Goal: Task Accomplishment & Management: Use online tool/utility

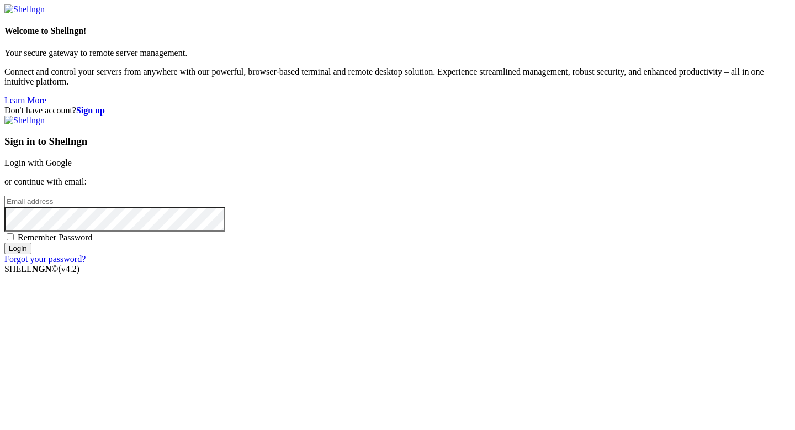
click at [72, 158] on link "Login with Google" at bounding box center [37, 162] width 67 height 9
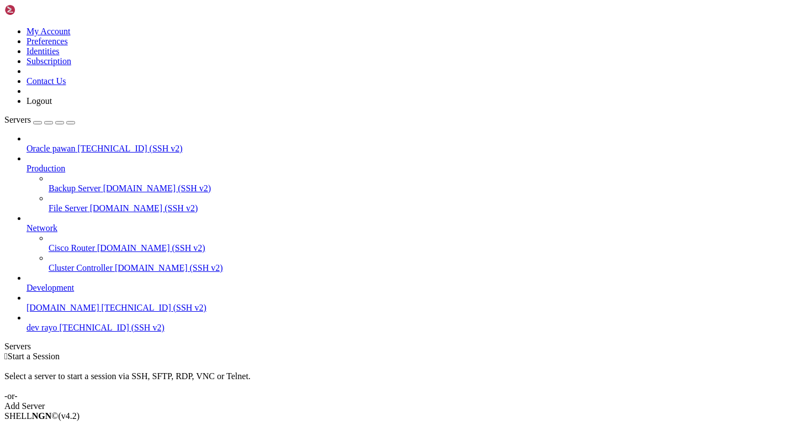
click at [56, 429] on span "Connect" at bounding box center [41, 434] width 29 height 9
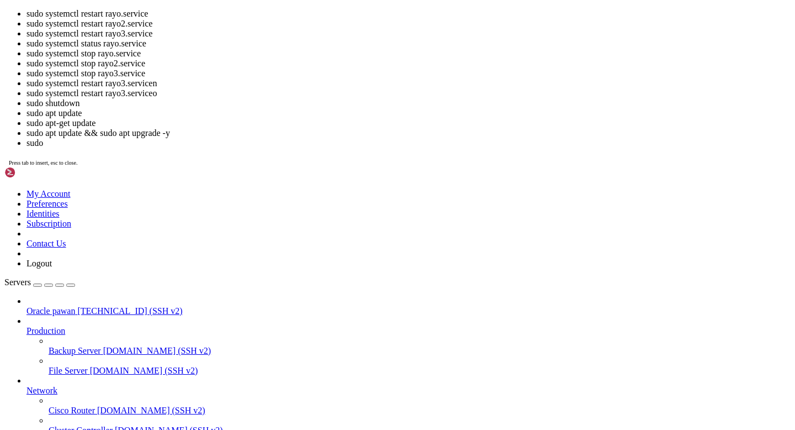
scroll to position [385, 0]
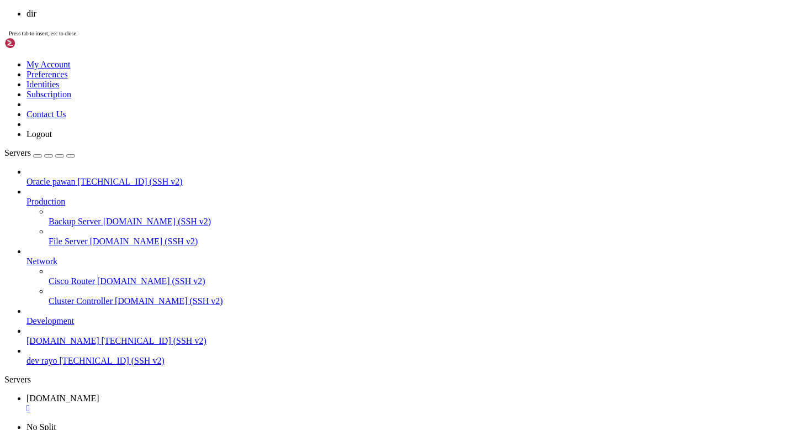
scroll to position [1285, 0]
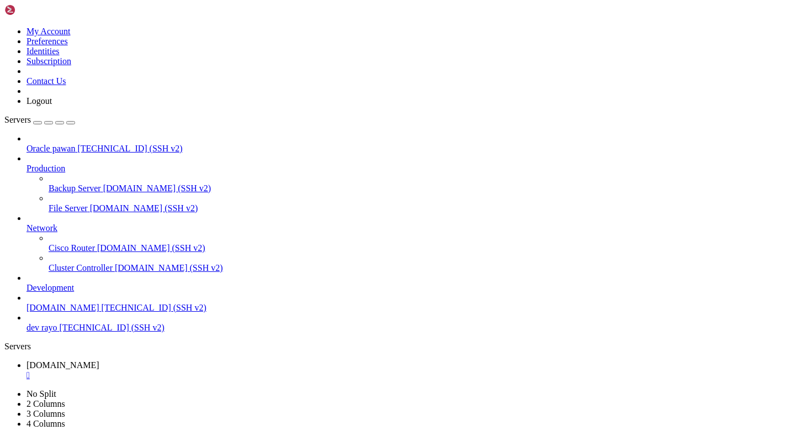
drag, startPoint x: 379, startPoint y: 901, endPoint x: 303, endPoint y: 846, distance: 94.5
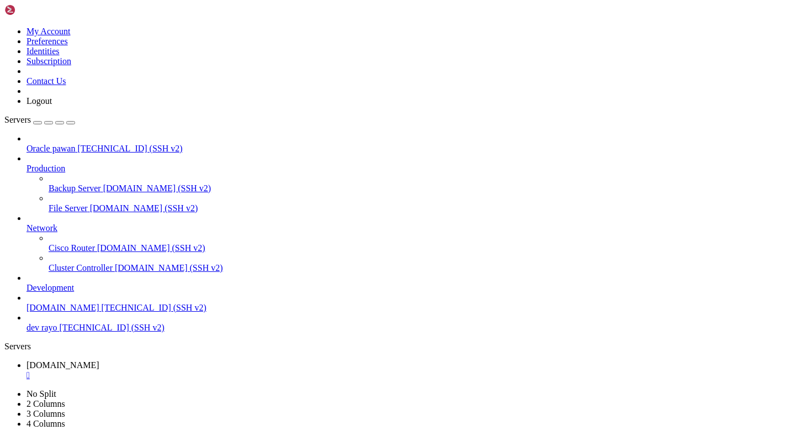
copy div "loremi@dolo-sita : ~/Cons-adipisc/elit $ sedd eiusmodte incidi utla.etdolor × m…"
drag, startPoint x: 10, startPoint y: 725, endPoint x: 240, endPoint y: 892, distance: 283.8
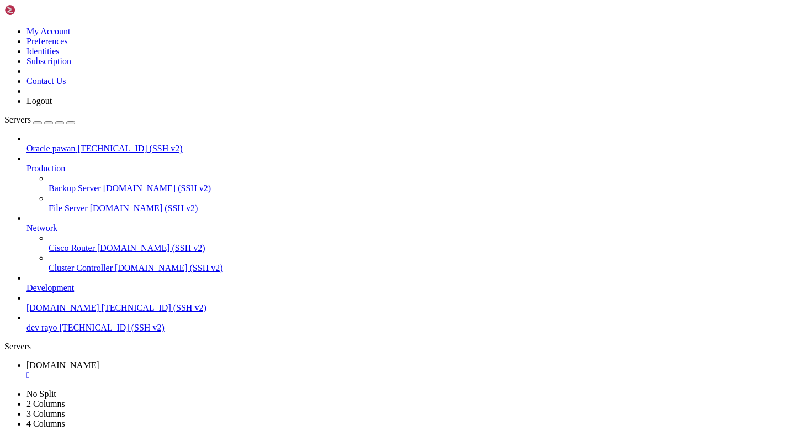
copy div "[DATE] 06:17:54 prod-rayo systemd[1]: rayo.service: Deactivated successfully. […"
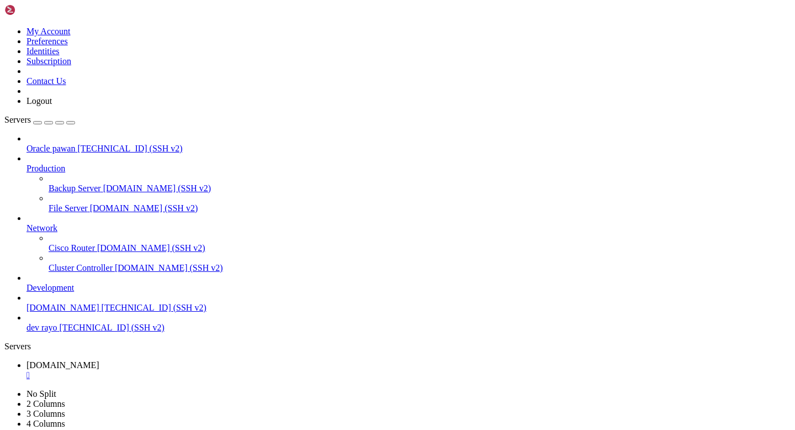
scroll to position [2727, 0]
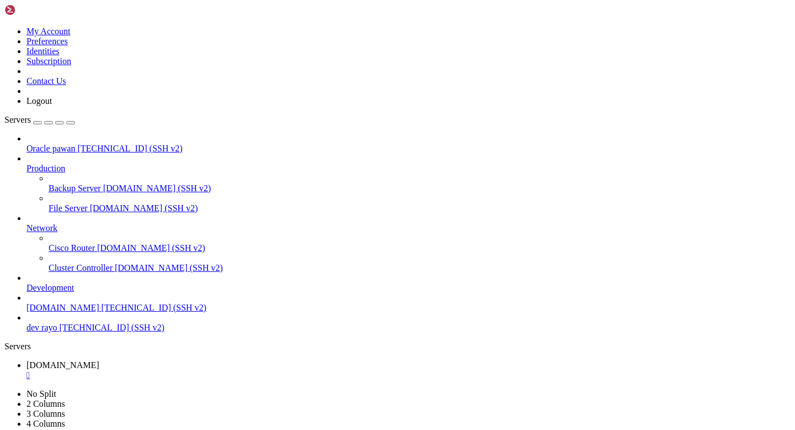
click at [219, 370] on div "" at bounding box center [409, 375] width 764 height 10
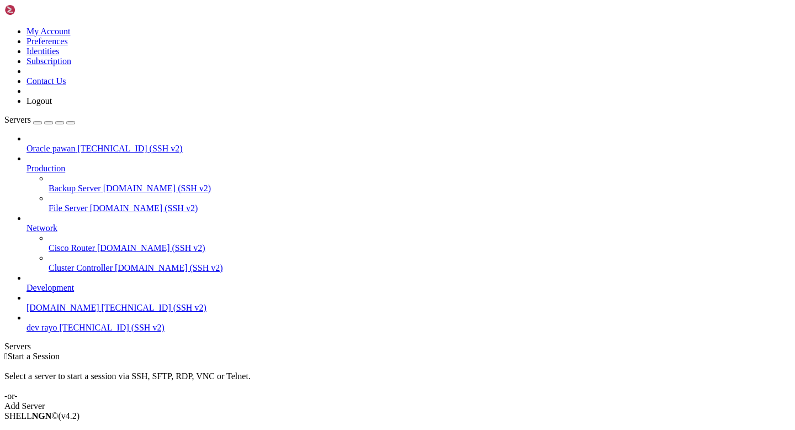
click at [56, 429] on span "Connect" at bounding box center [41, 434] width 29 height 9
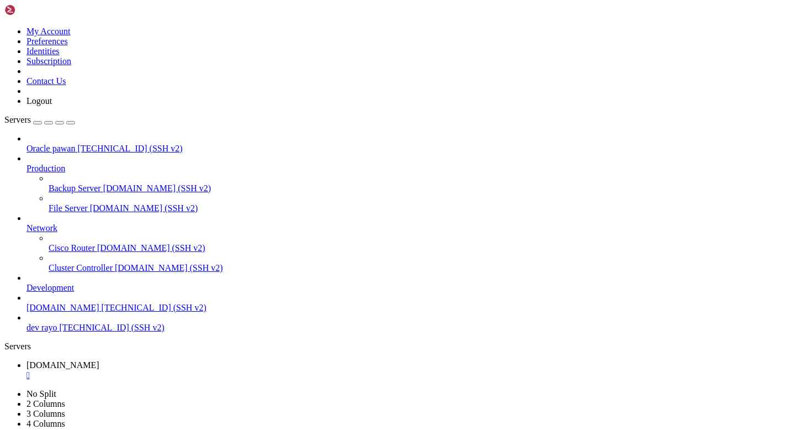
scroll to position [0, 0]
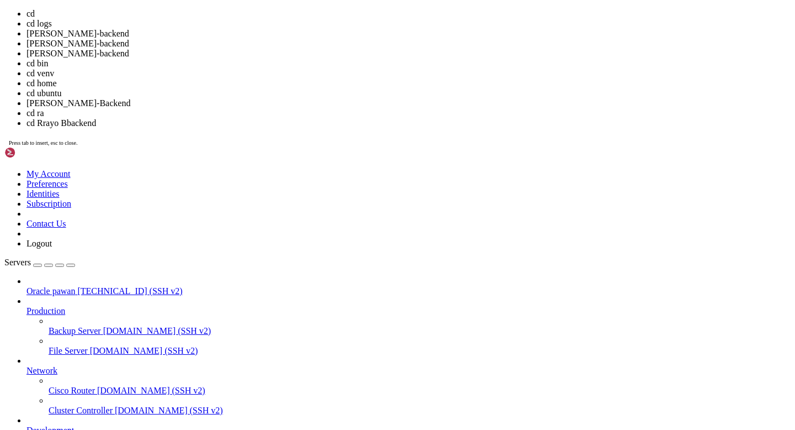
scroll to position [15, 0]
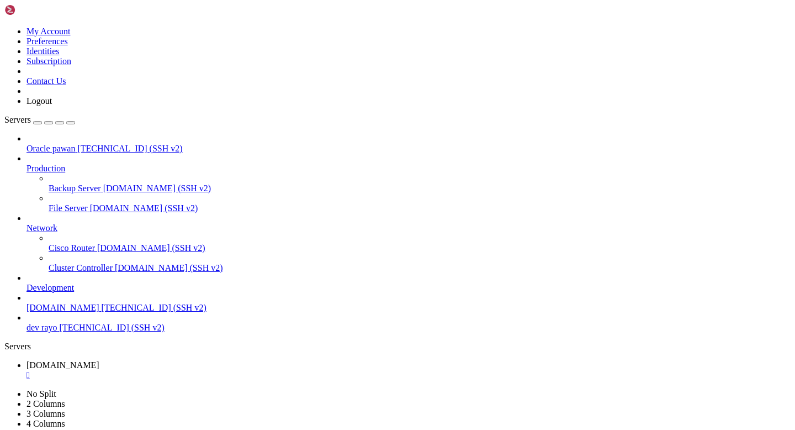
click at [216, 370] on div "" at bounding box center [409, 375] width 764 height 10
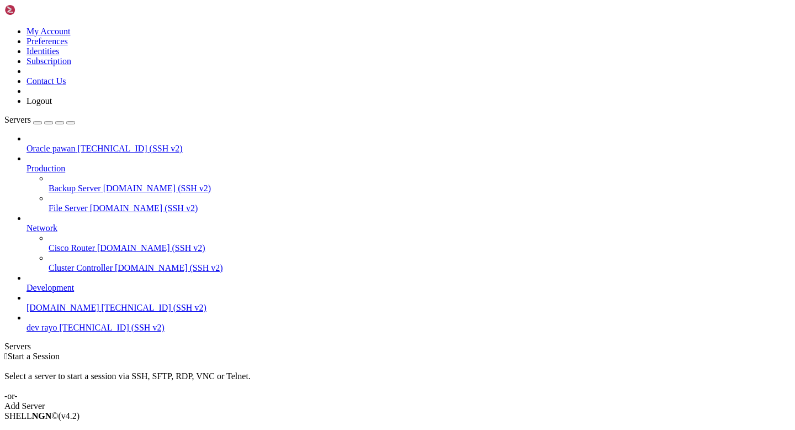
click at [56, 429] on span "Connect" at bounding box center [41, 434] width 29 height 9
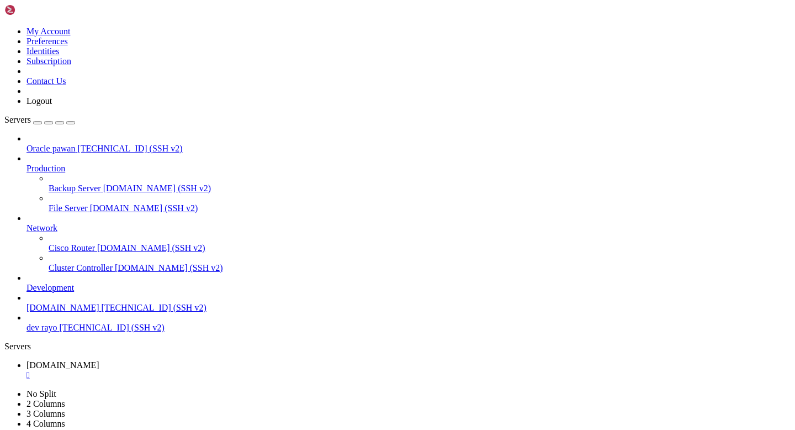
scroll to position [0, 0]
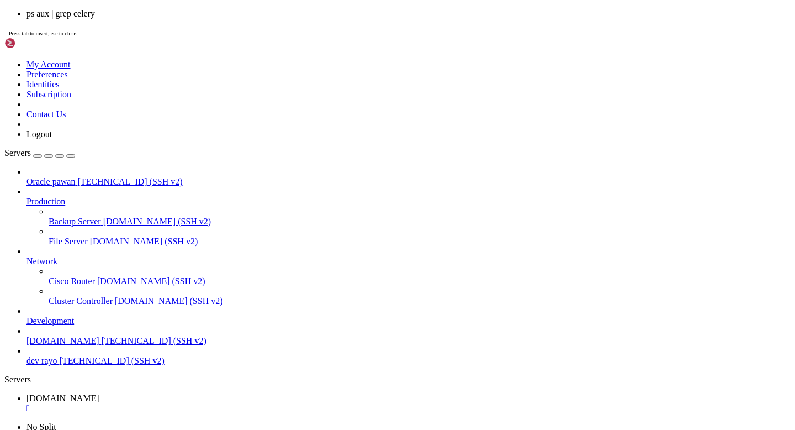
scroll to position [18, 0]
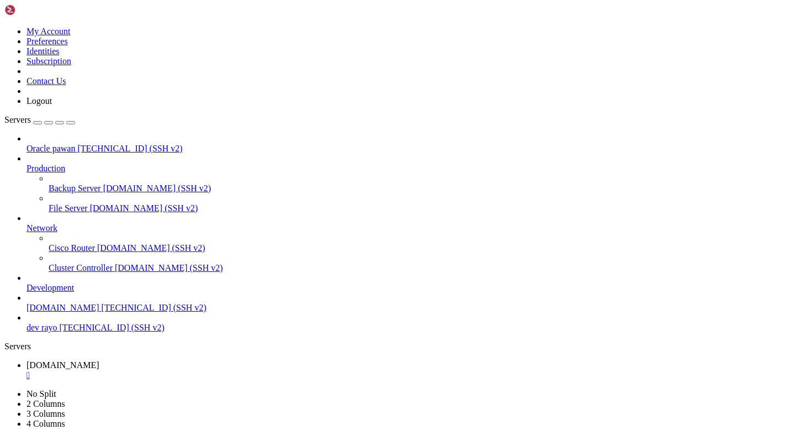
click at [219, 370] on div "" at bounding box center [409, 375] width 764 height 10
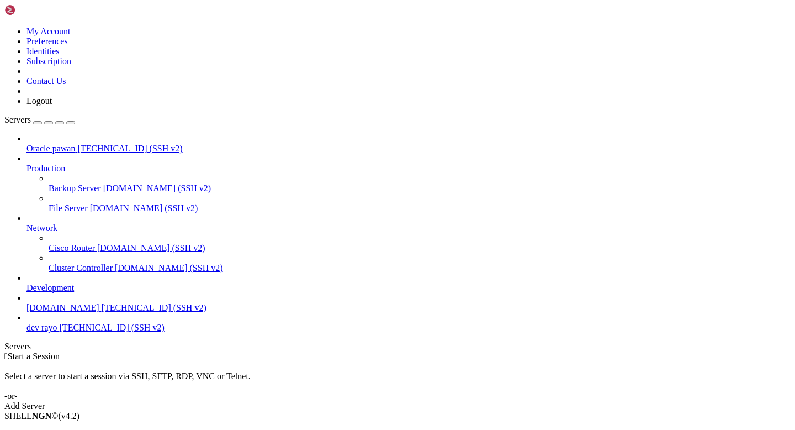
click at [116, 429] on li "Connect" at bounding box center [77, 435] width 100 height 10
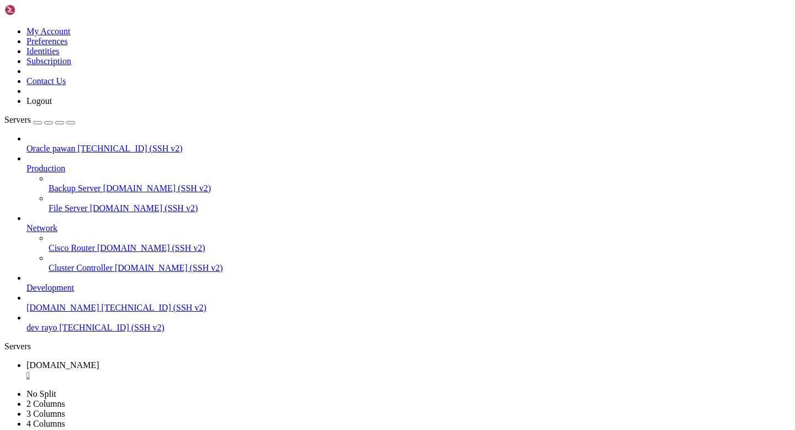
scroll to position [0, 0]
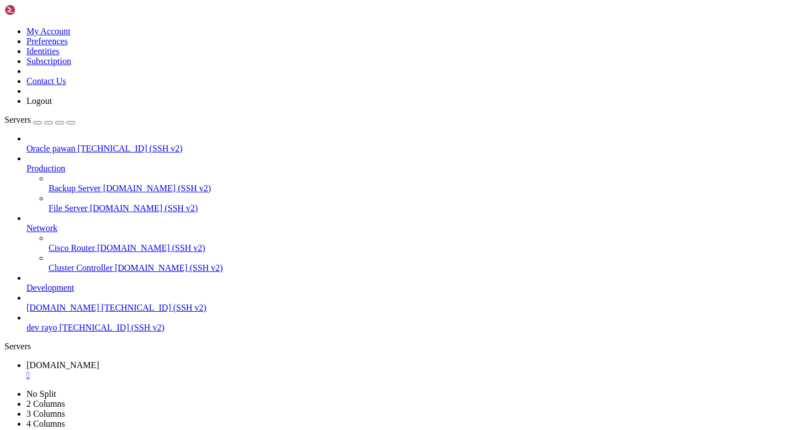
scroll to position [982, 0]
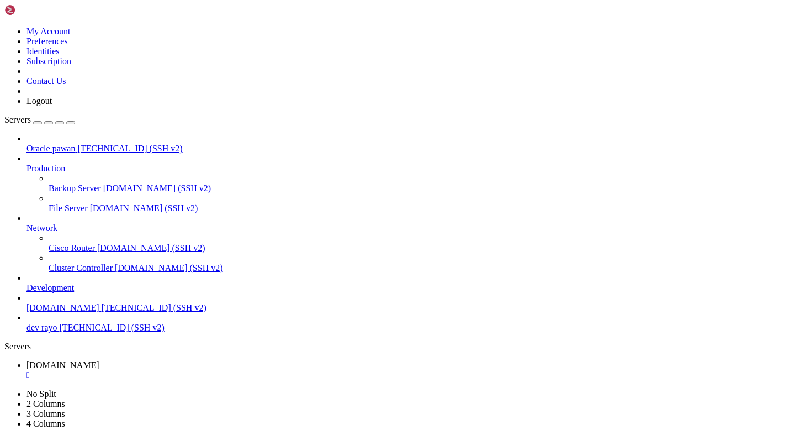
scroll to position [4040, 0]
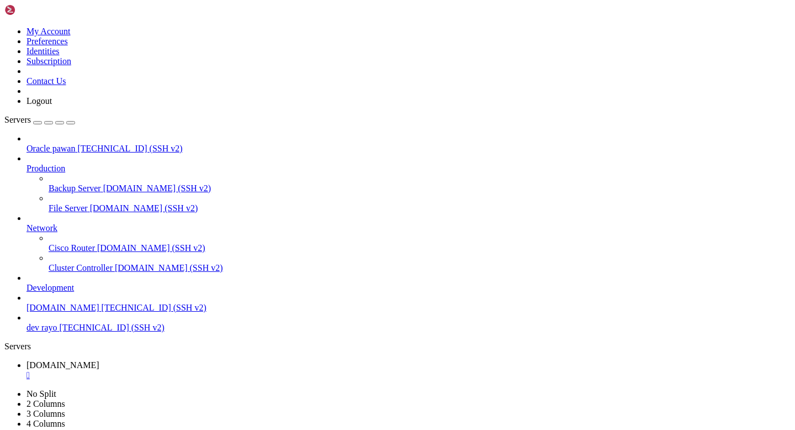
scroll to position [4591, 0]
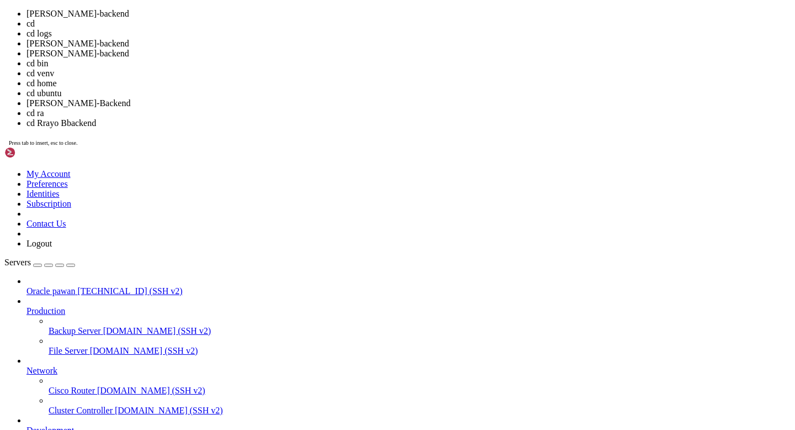
scroll to position [4610, 0]
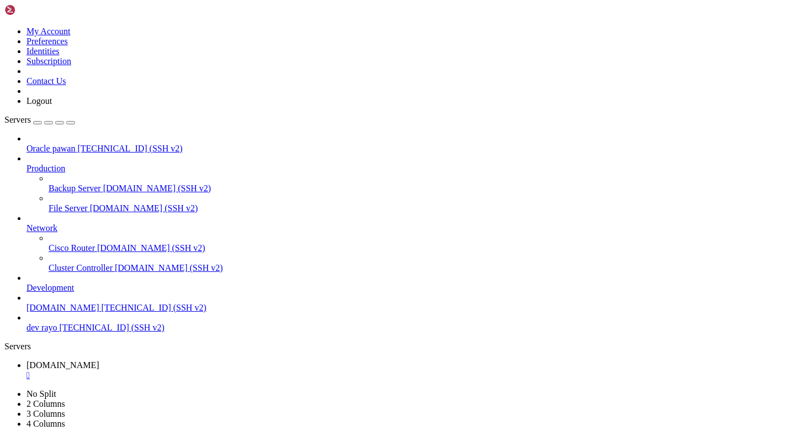
click at [217, 370] on div "" at bounding box center [409, 375] width 764 height 10
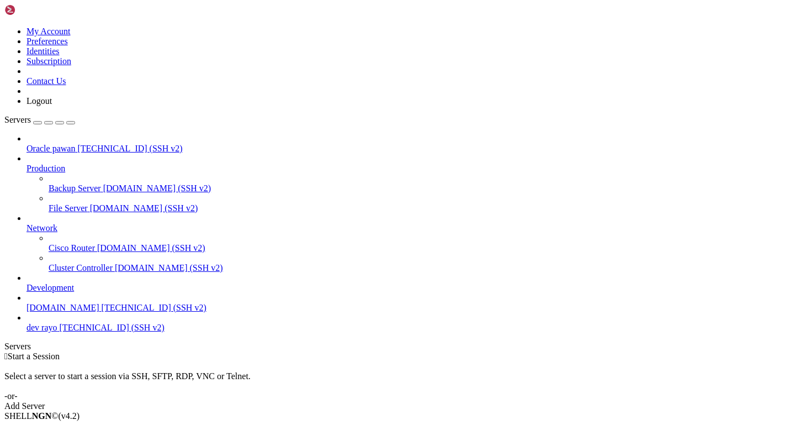
click at [75, 303] on span "[DOMAIN_NAME]" at bounding box center [63, 307] width 73 height 9
click at [91, 429] on li "Connect" at bounding box center [77, 435] width 100 height 10
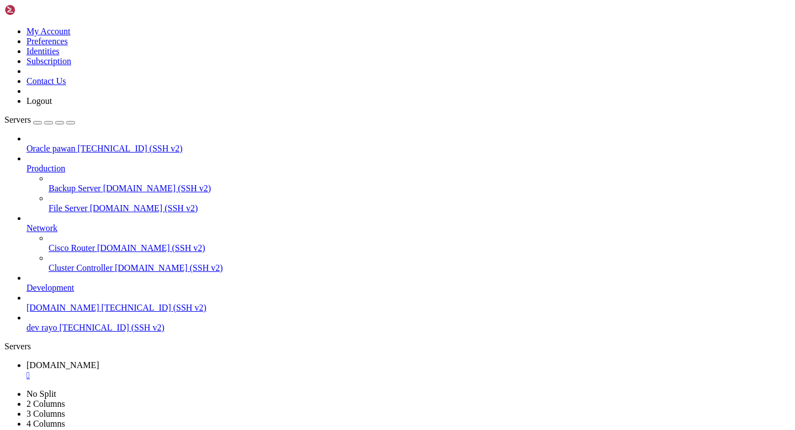
scroll to position [0, 0]
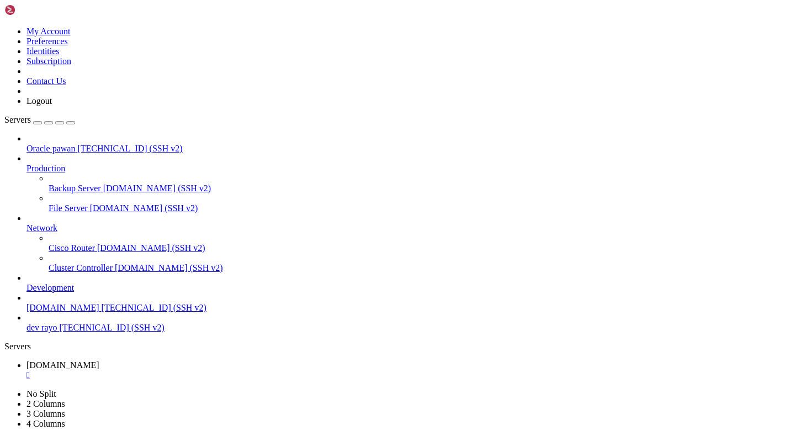
copy div "loremi@dolo-sita : ~/cons $ adi elitsed -d eiusmodtempo.inc utlab : etdolorema-…"
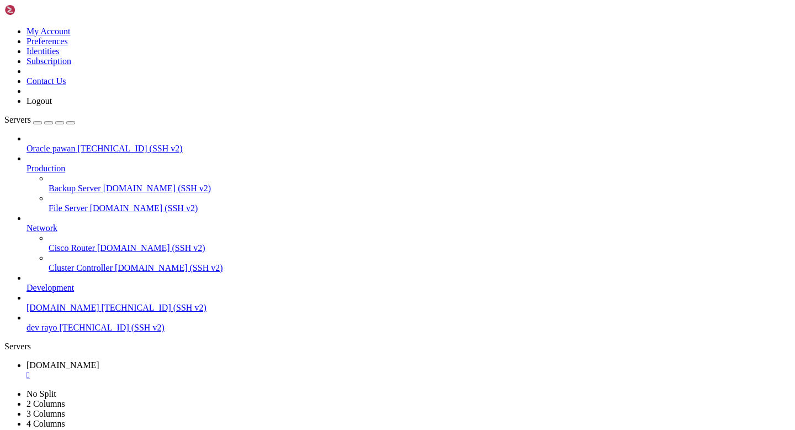
drag, startPoint x: 9, startPoint y: 706, endPoint x: 240, endPoint y: 897, distance: 300.4
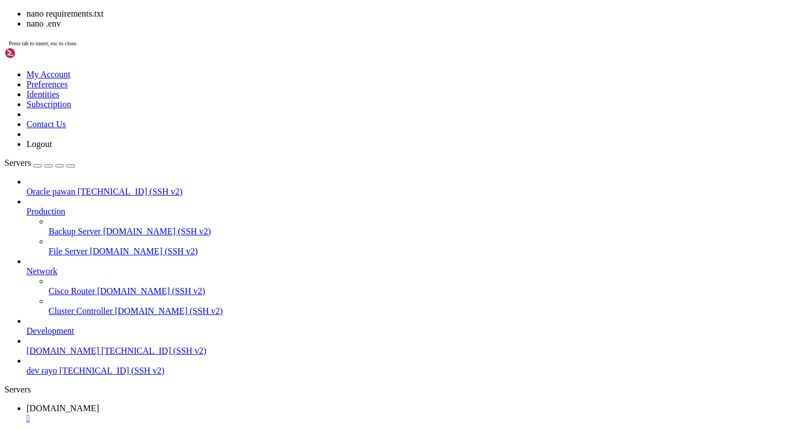
scroll to position [1047, 0]
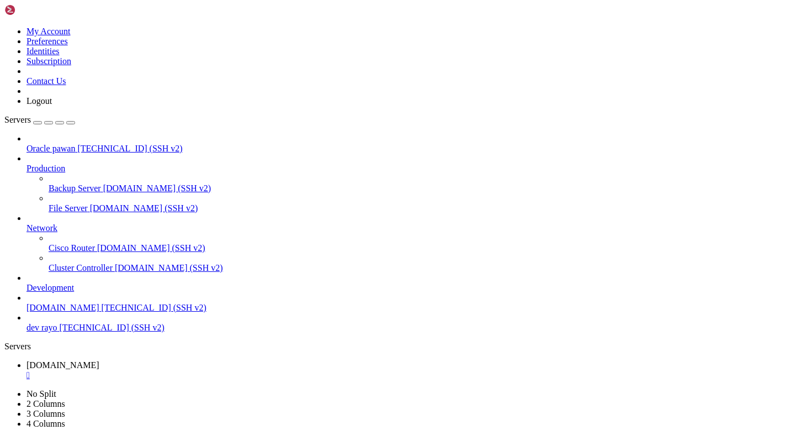
scroll to position [2874, 0]
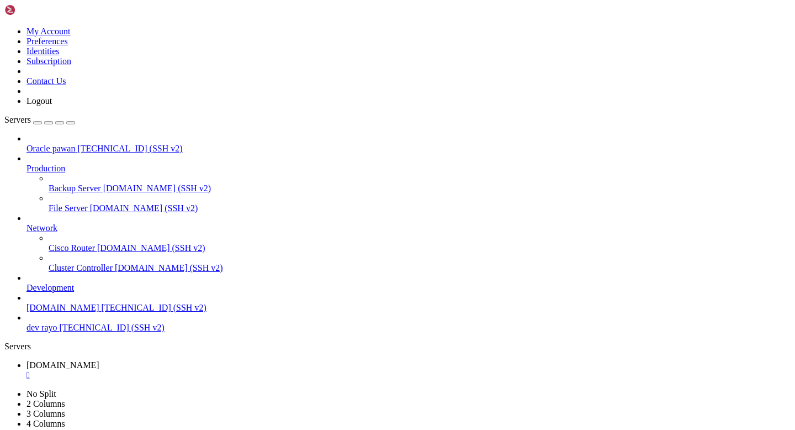
scroll to position [11662, 0]
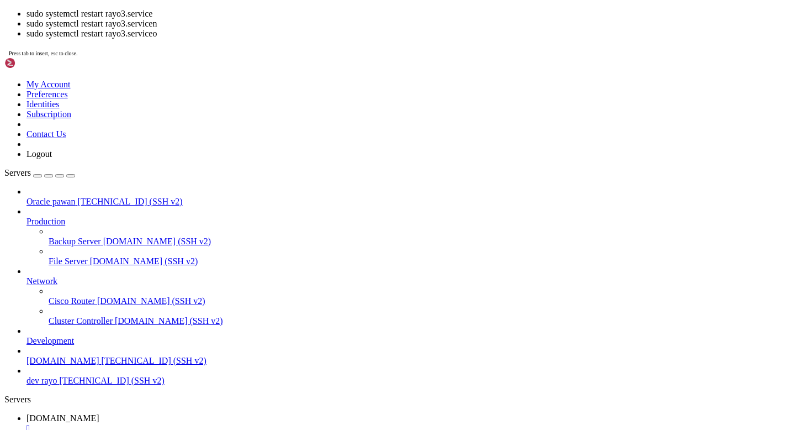
scroll to position [11671, 0]
